Goal: Task Accomplishment & Management: Manage account settings

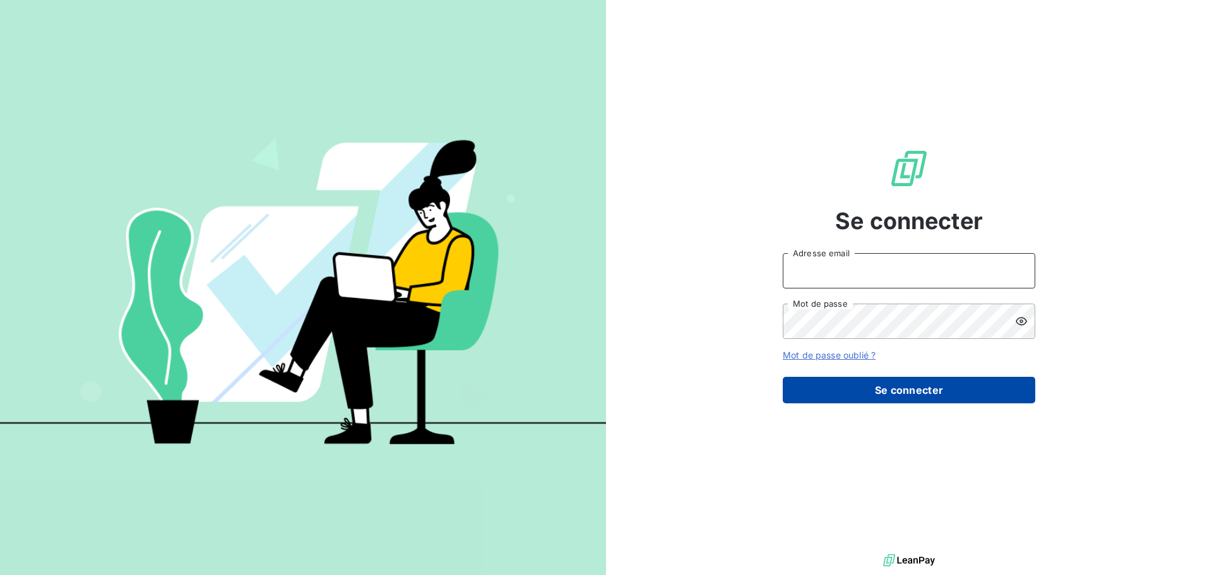
type input "[EMAIL_ADDRESS][DOMAIN_NAME]"
click at [851, 384] on button "Se connecter" at bounding box center [909, 390] width 253 height 27
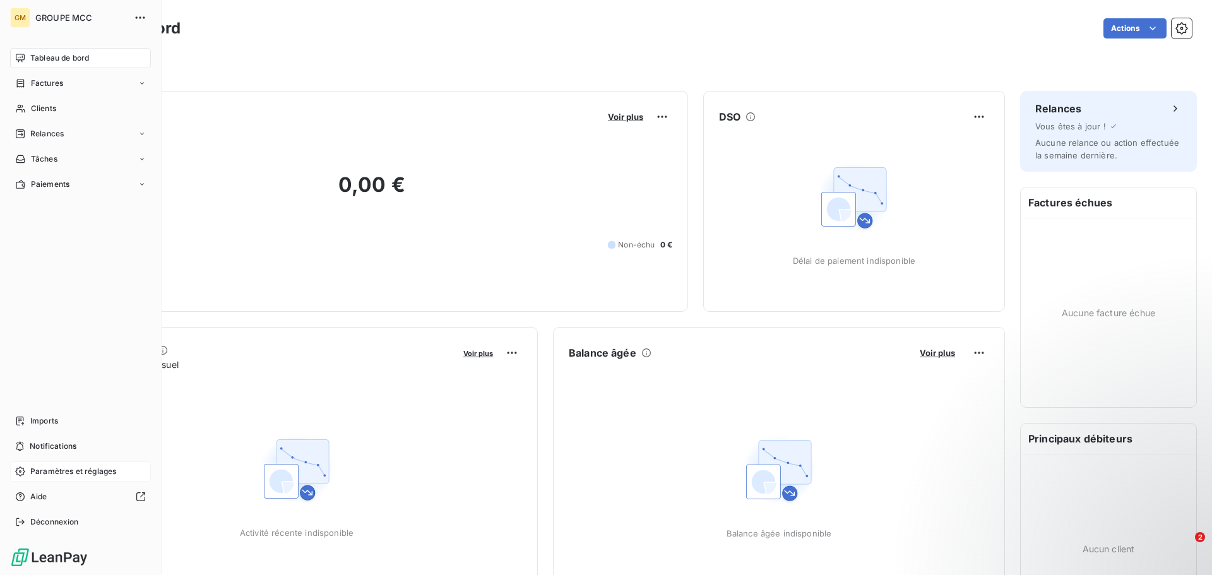
click at [25, 473] on icon at bounding box center [20, 472] width 10 height 10
click at [25, 472] on div "Paramètres et réglages" at bounding box center [80, 471] width 141 height 20
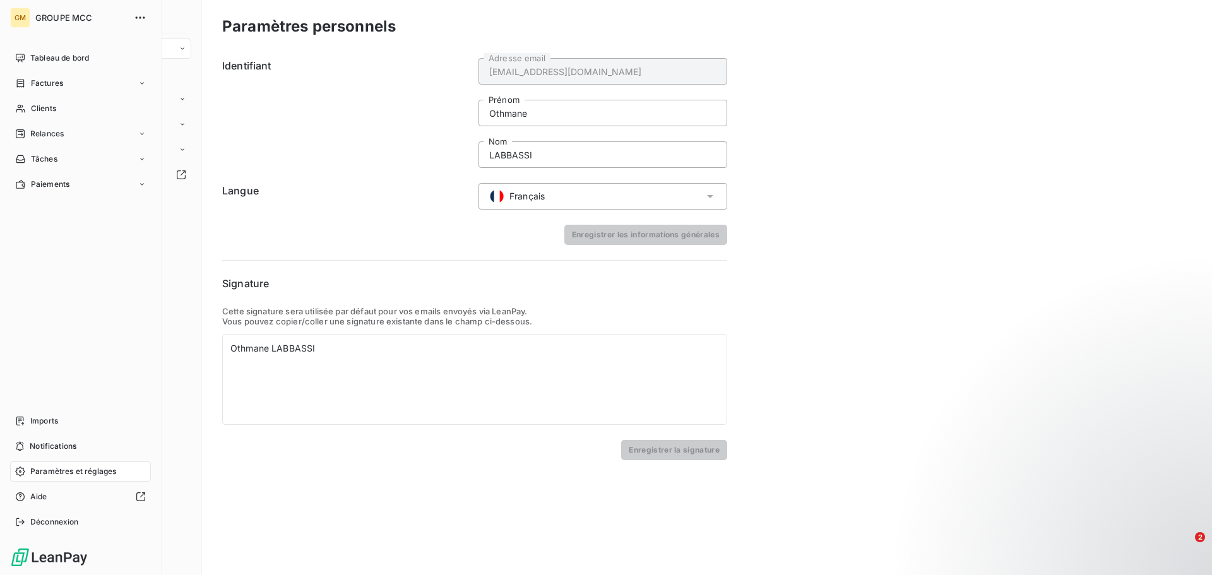
click at [90, 476] on span "Paramètres et réglages" at bounding box center [73, 471] width 86 height 11
click at [19, 473] on icon at bounding box center [20, 472] width 10 height 10
click at [47, 472] on span "Paramètres et réglages" at bounding box center [73, 471] width 86 height 11
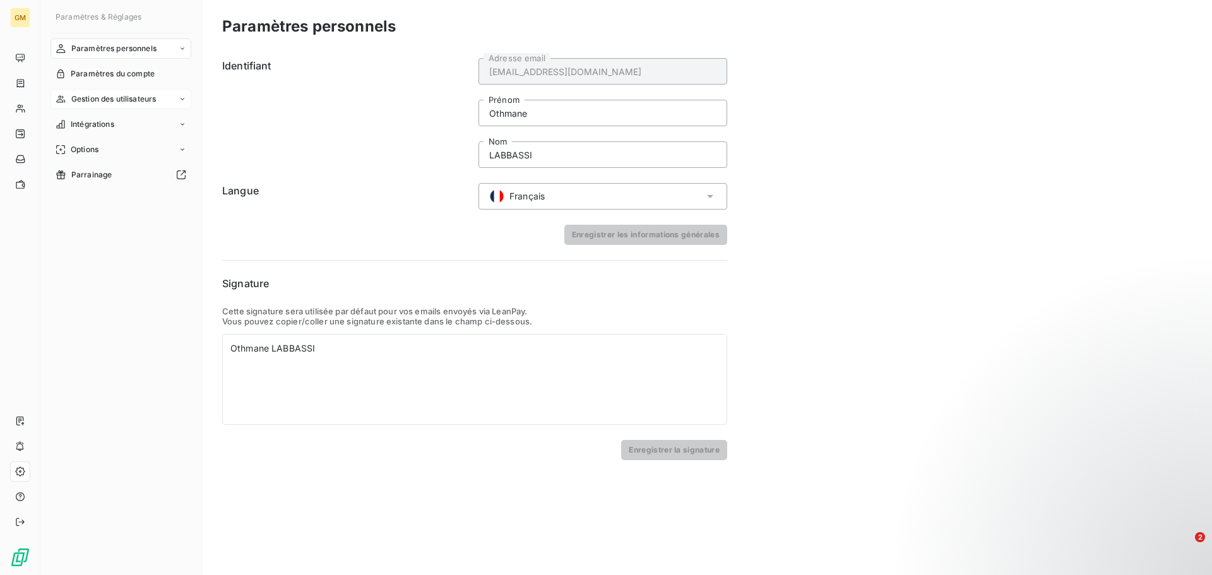
click at [153, 95] on span "Gestion des utilisateurs" at bounding box center [113, 98] width 85 height 11
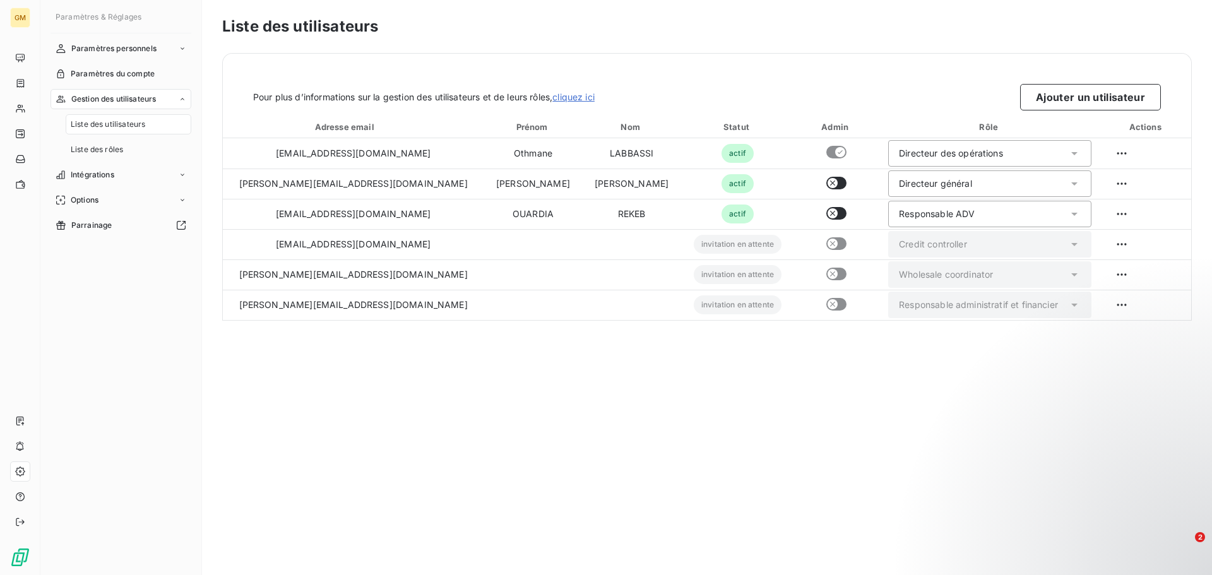
click at [811, 349] on div "Liste des utilisateurs Pour plus d’informations sur la gestion des utilisateurs…" at bounding box center [707, 287] width 1010 height 575
